Goal: Transaction & Acquisition: Purchase product/service

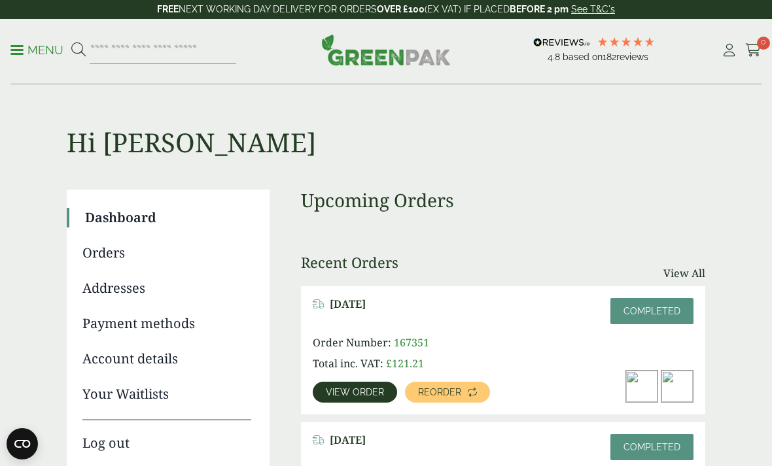
click at [762, 49] on span "0" at bounding box center [763, 43] width 13 height 13
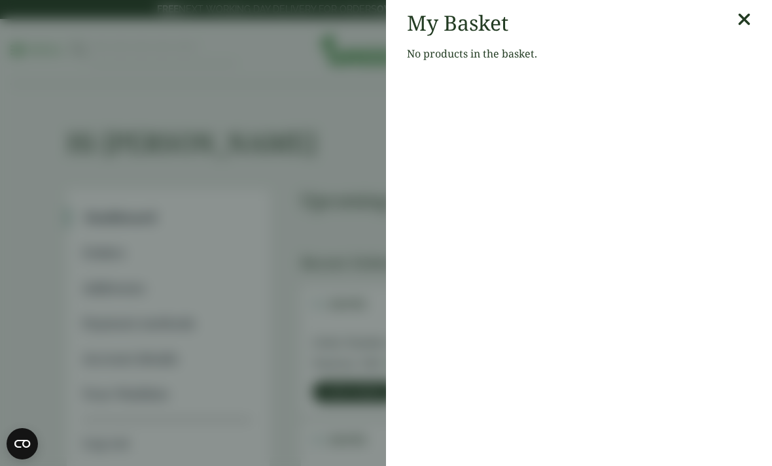
click at [742, 24] on icon at bounding box center [744, 19] width 14 height 18
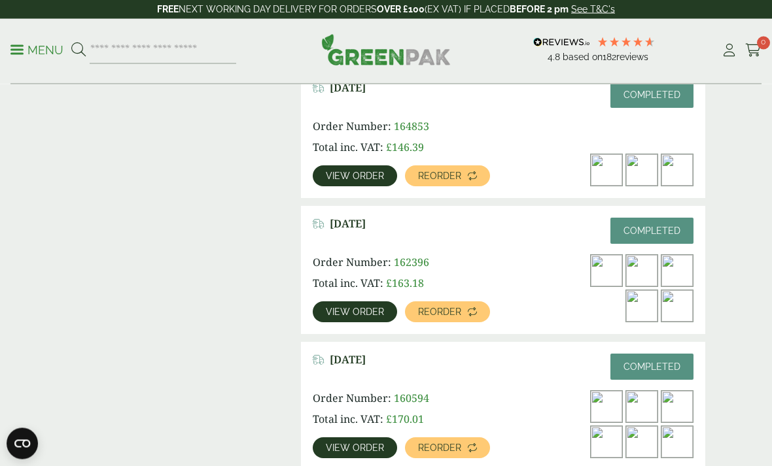
scroll to position [489, 0]
click at [640, 300] on img at bounding box center [641, 305] width 31 height 31
click at [360, 318] on link "View order" at bounding box center [355, 311] width 84 height 21
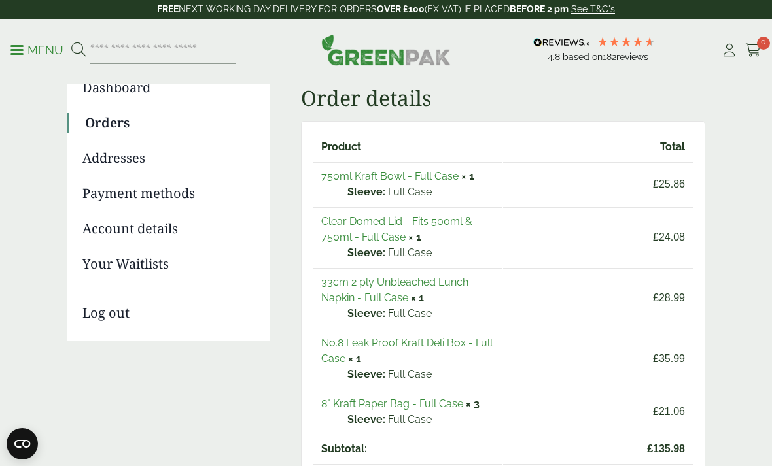
scroll to position [143, 0]
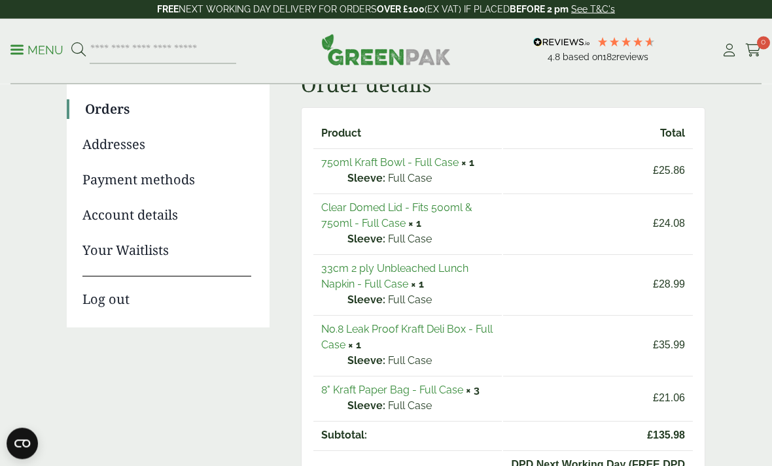
click at [424, 169] on link "750ml Kraft Bowl - Full Case" at bounding box center [389, 163] width 137 height 12
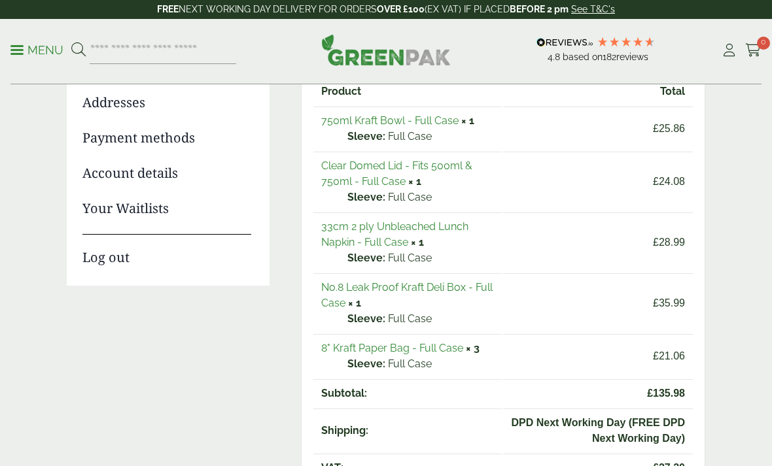
scroll to position [186, 0]
click at [455, 286] on link "No.8 Leak Proof Kraft Deli Box - Full Case" at bounding box center [406, 295] width 171 height 28
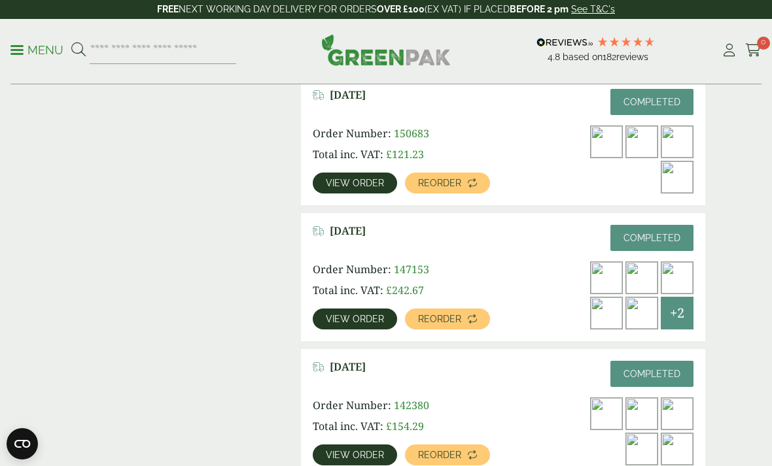
scroll to position [1298, 0]
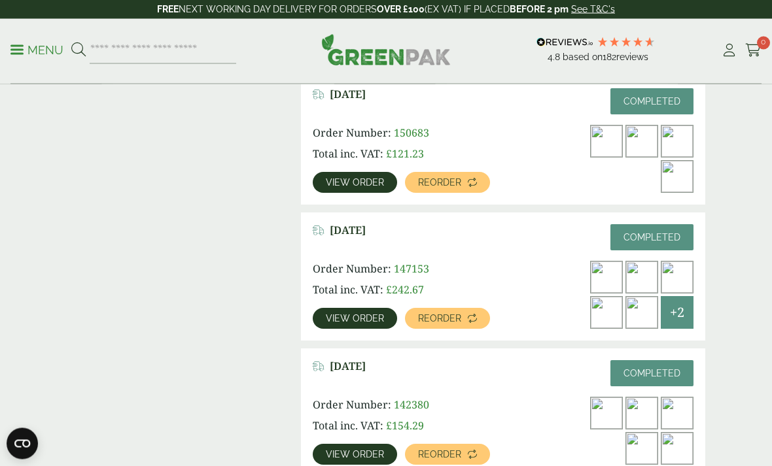
click at [383, 454] on link "View order" at bounding box center [355, 455] width 84 height 21
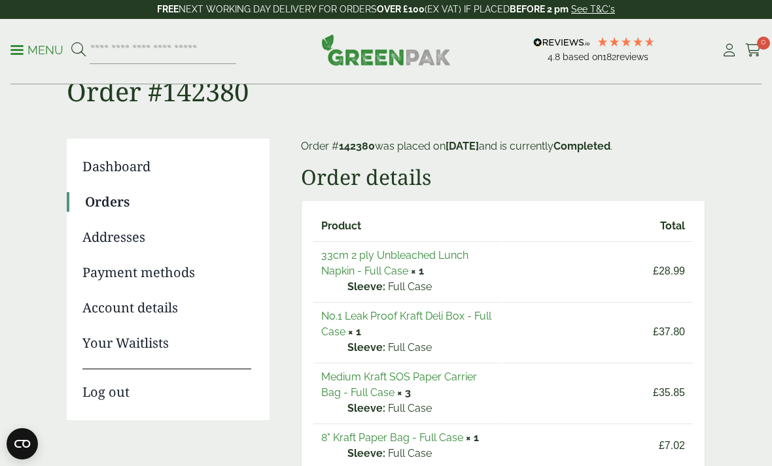
scroll to position [59, 0]
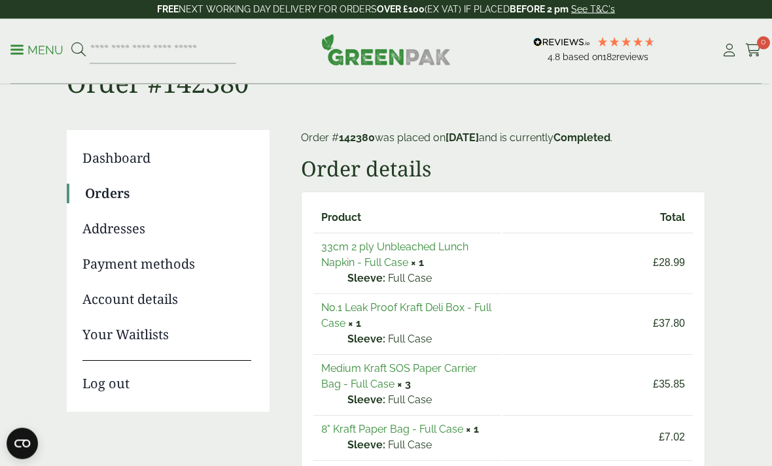
click at [362, 324] on link "No.1 Leak Proof Kraft Deli Box - Full Case" at bounding box center [406, 316] width 170 height 28
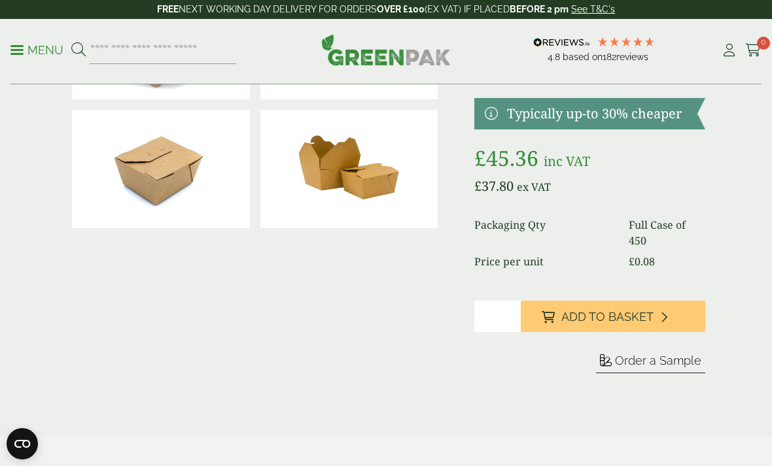
scroll to position [122, 0]
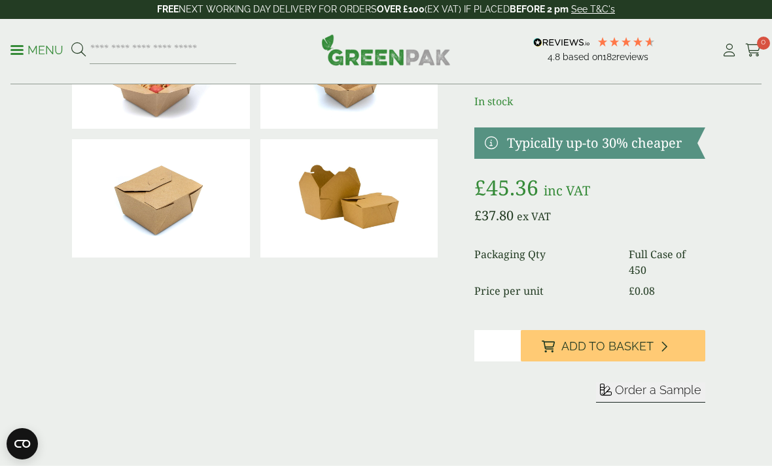
click at [652, 333] on button "Add to Basket" at bounding box center [613, 345] width 184 height 31
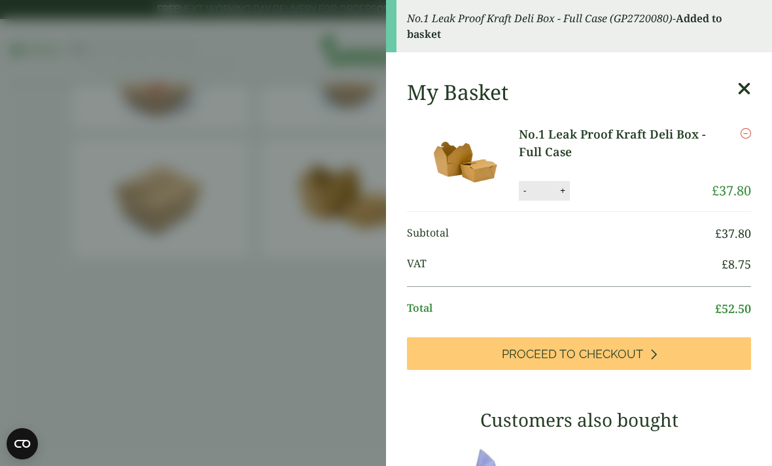
click at [205, 271] on aside "No.1 Leak Proof Kraft Deli Box - Full Case (GP2720080) - Added to basket My Bas…" at bounding box center [386, 233] width 772 height 466
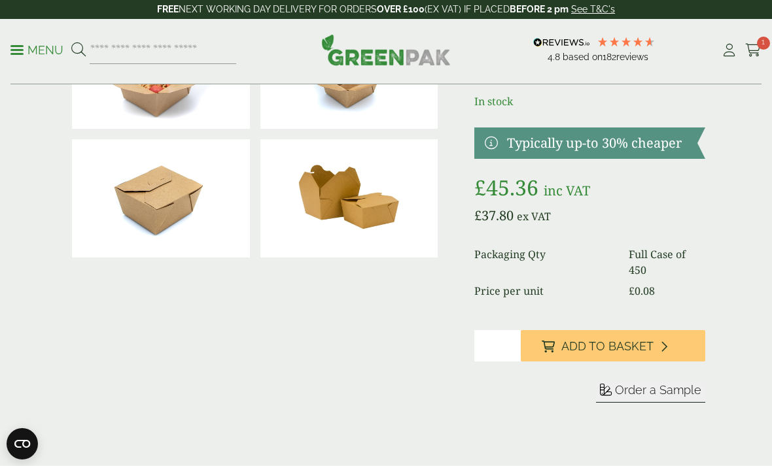
click at [729, 52] on icon at bounding box center [729, 50] width 16 height 13
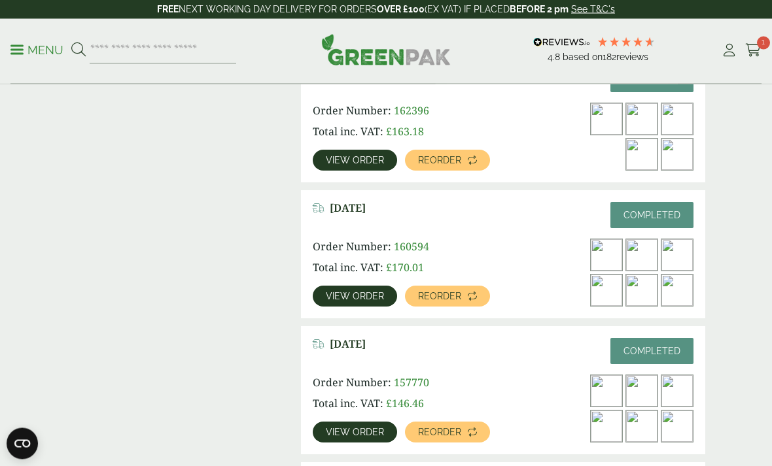
scroll to position [640, 0]
click at [360, 432] on span "View order" at bounding box center [355, 432] width 58 height 9
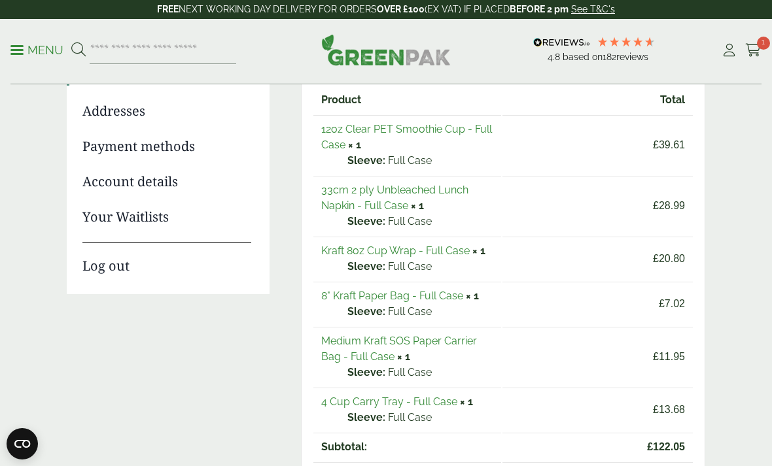
scroll to position [179, 0]
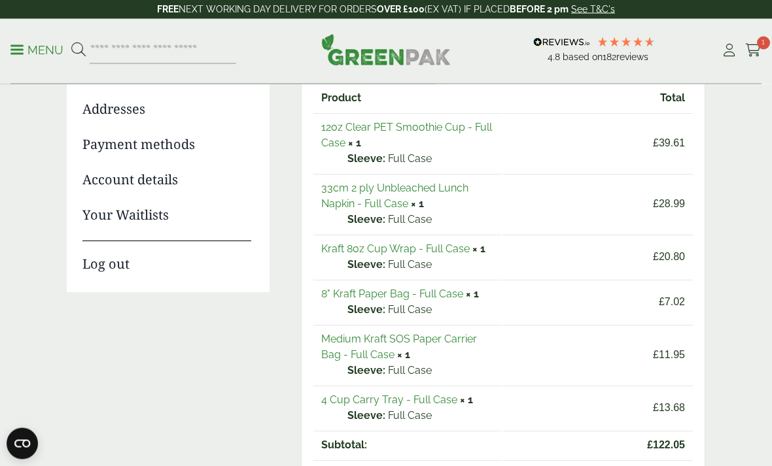
click at [433, 345] on link "Medium Kraft SOS Paper Carrier Bag - Full Case" at bounding box center [399, 348] width 156 height 28
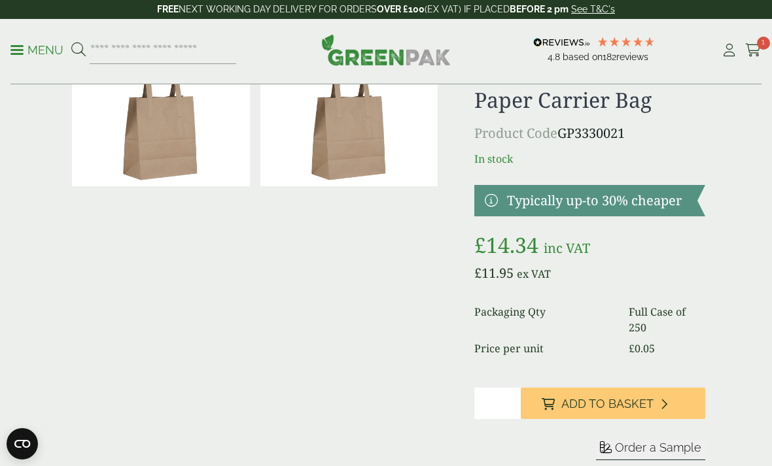
click at [487, 397] on input "*" at bounding box center [497, 403] width 46 height 31
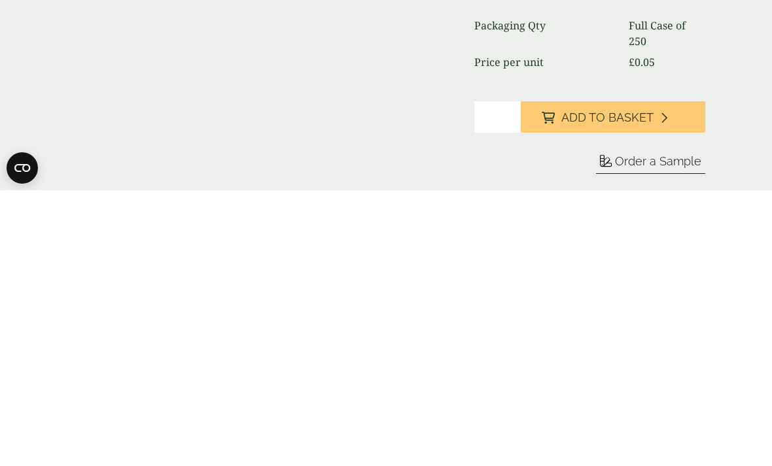
type input "*"
click at [636, 387] on span "Add to Basket" at bounding box center [607, 394] width 92 height 14
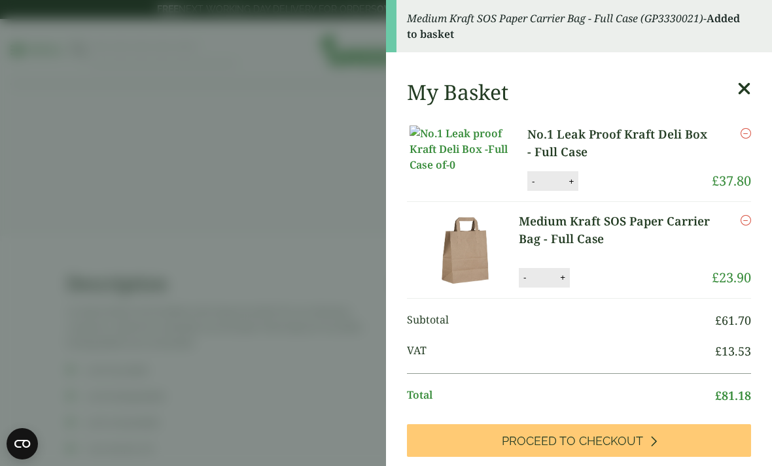
click at [302, 268] on aside "Medium Kraft SOS Paper Carrier Bag - Full Case (GP3330021) - Added to basket My…" at bounding box center [386, 233] width 772 height 466
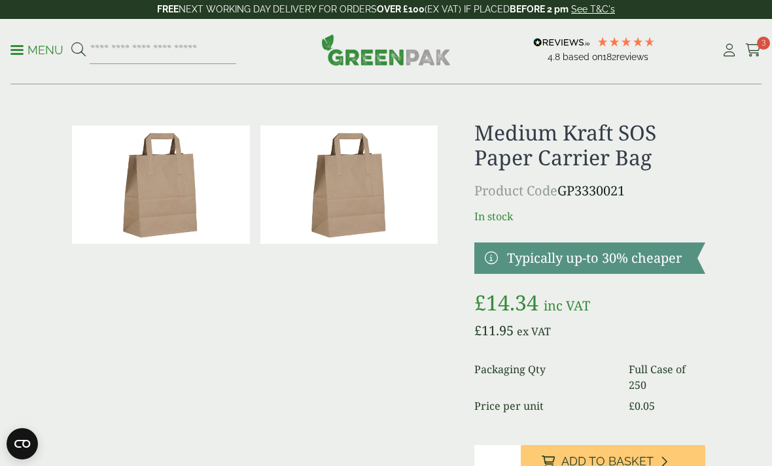
scroll to position [0, 0]
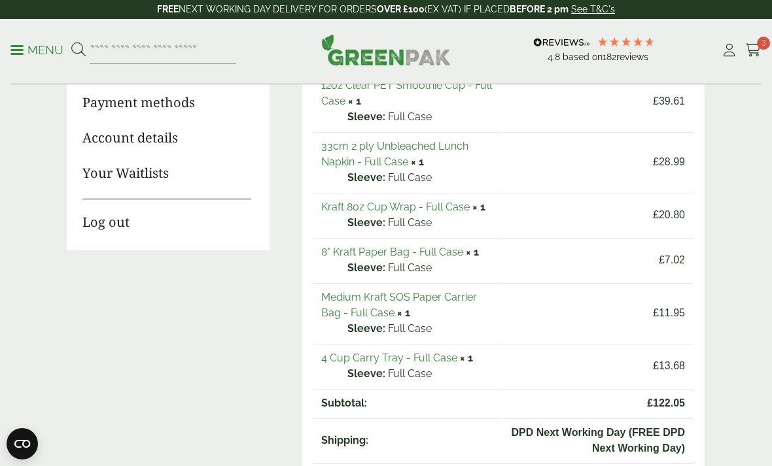
click at [430, 359] on link "4 Cup Carry Tray - Full Case" at bounding box center [389, 358] width 136 height 12
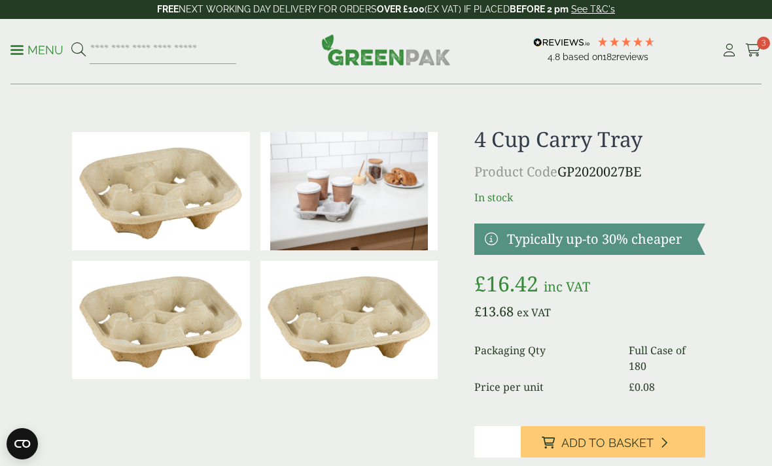
click at [490, 443] on input "*" at bounding box center [497, 441] width 46 height 31
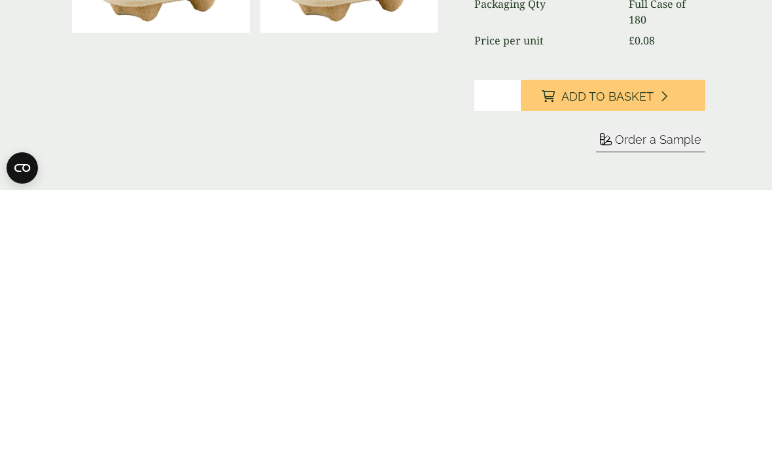
type input "*"
click at [653, 356] on button "Add to Basket" at bounding box center [613, 371] width 184 height 31
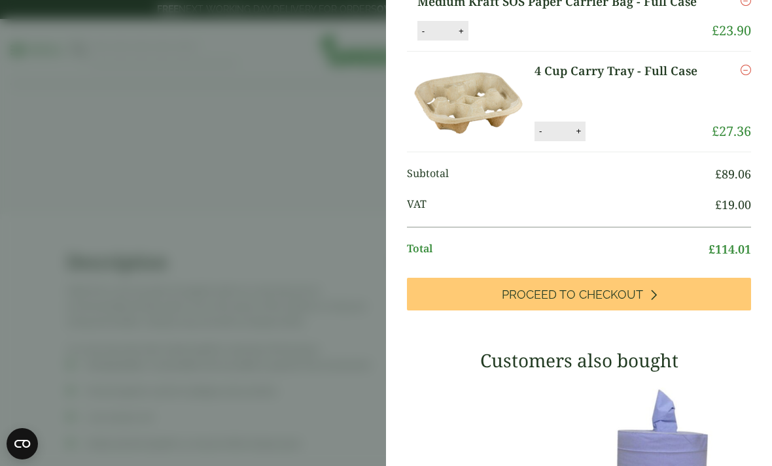
scroll to position [186, 0]
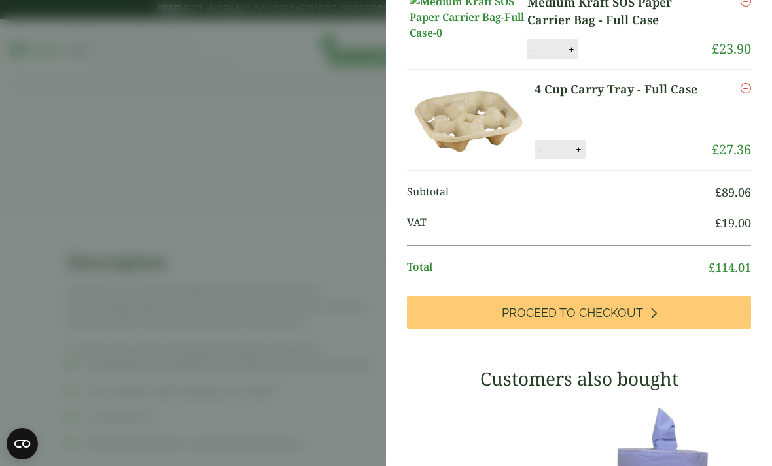
click at [670, 329] on link "Proceed to Checkout" at bounding box center [579, 312] width 344 height 33
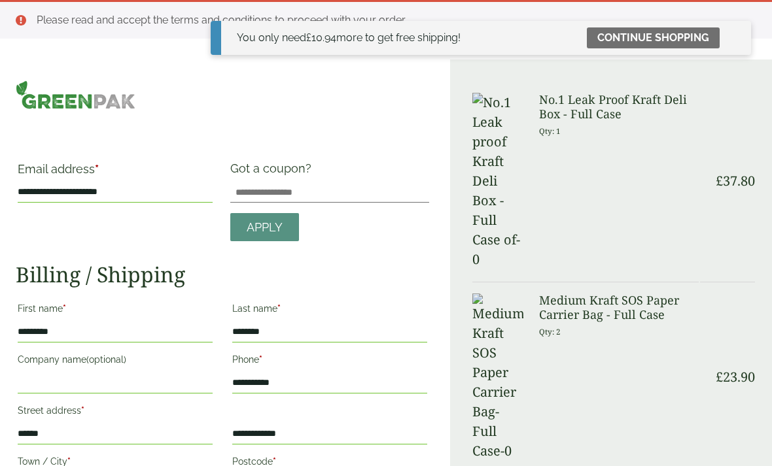
click at [664, 31] on link "Continue shopping" at bounding box center [653, 37] width 133 height 21
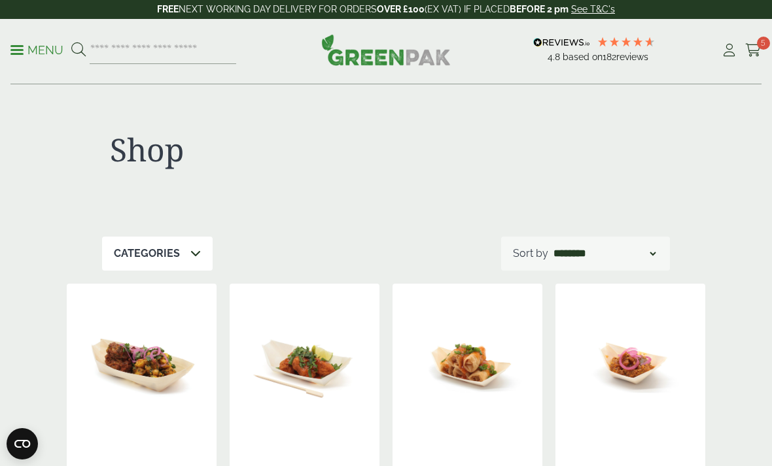
click at [723, 52] on icon at bounding box center [729, 50] width 16 height 13
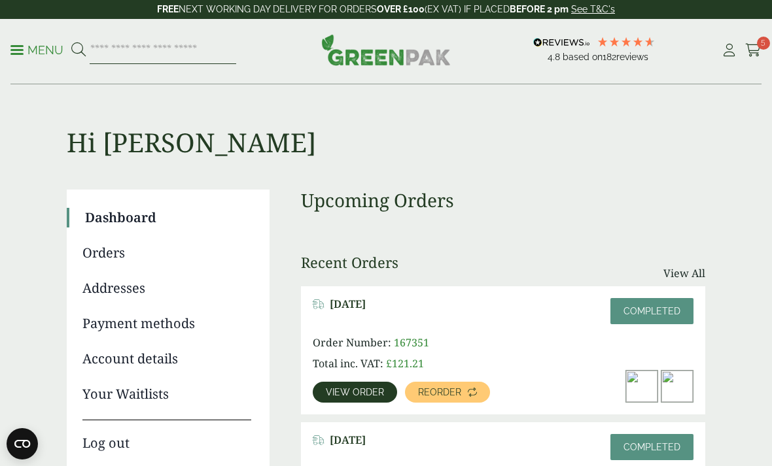
click at [155, 44] on input "search" at bounding box center [163, 50] width 146 height 27
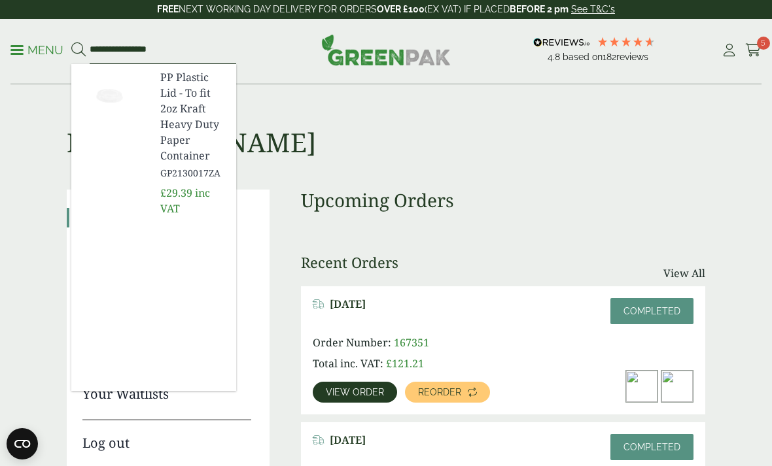
type input "**********"
click at [78, 50] on button at bounding box center [78, 50] width 14 height 17
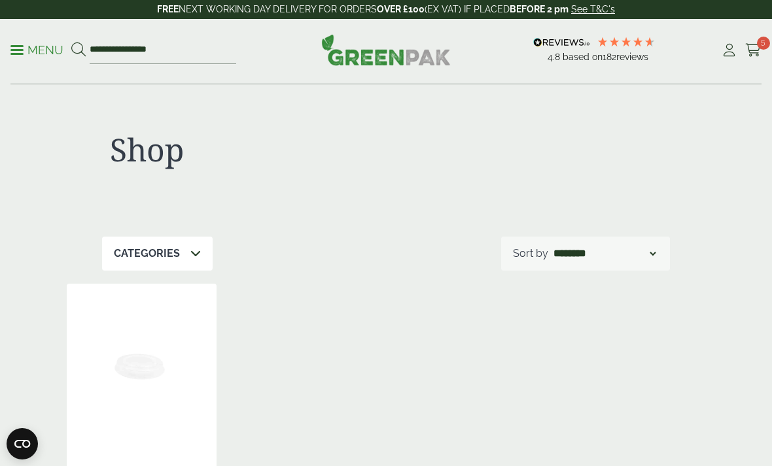
click at [746, 55] on icon at bounding box center [753, 50] width 16 height 13
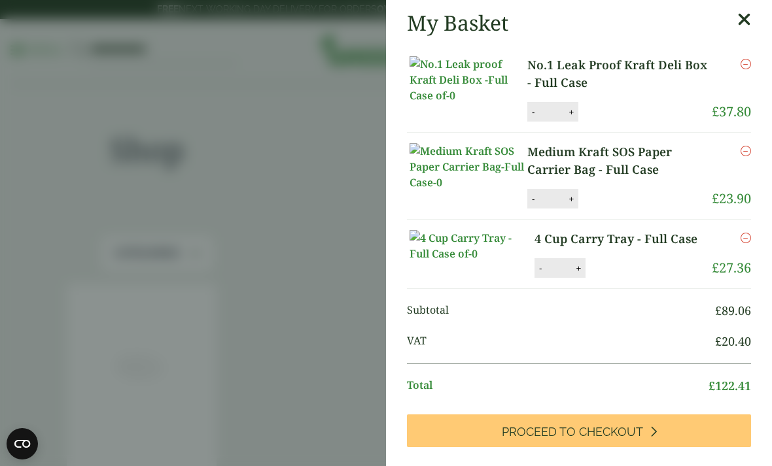
click at [311, 298] on aside "My Basket No.1 Leak Proof Kraft Deli Box - Full Case No.1 Leak Proof Kraft Deli…" at bounding box center [386, 233] width 772 height 466
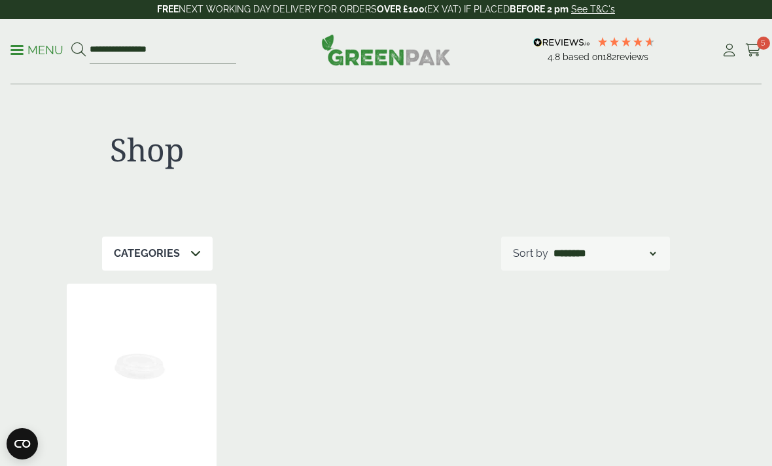
click at [747, 48] on icon at bounding box center [753, 50] width 16 height 13
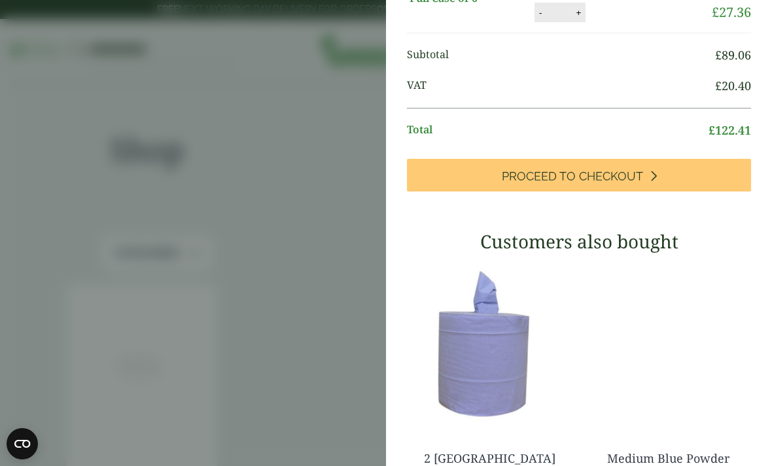
scroll to position [258, 0]
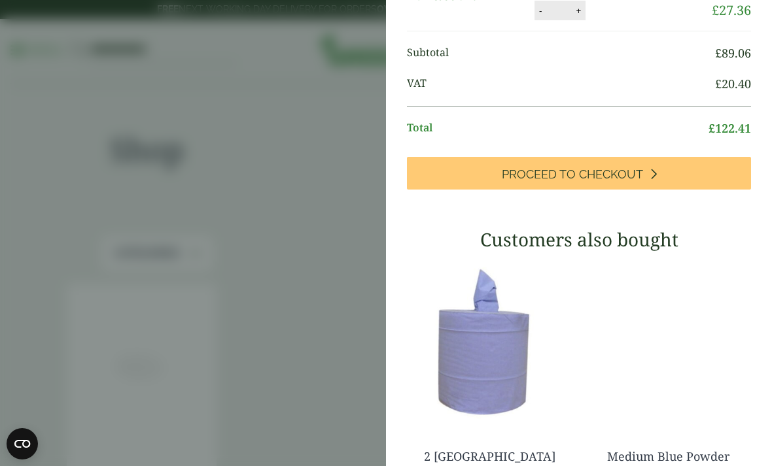
click at [655, 180] on icon at bounding box center [652, 174] width 7 height 12
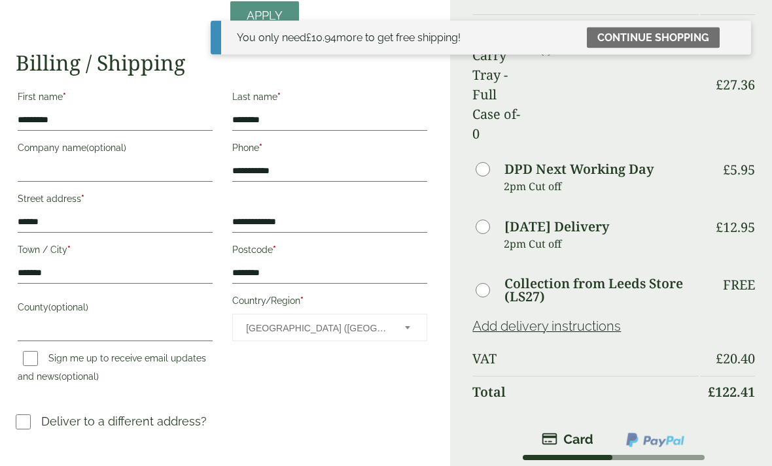
scroll to position [318, 0]
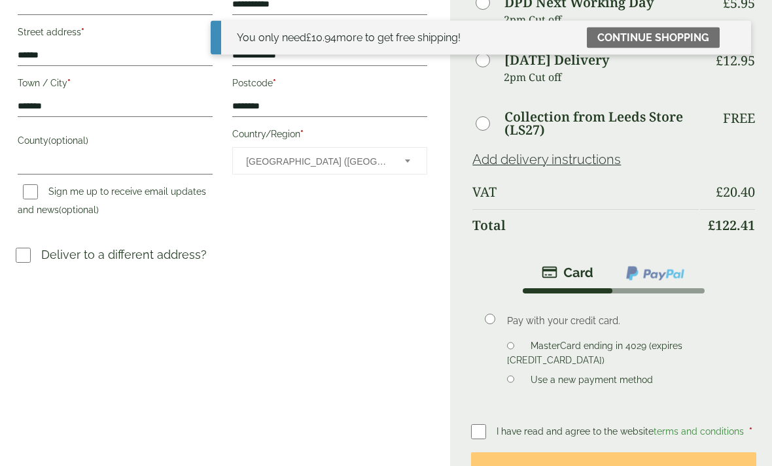
click at [547, 453] on button "Place order" at bounding box center [613, 474] width 285 height 43
